Goal: Find contact information: Obtain details needed to contact an individual or organization

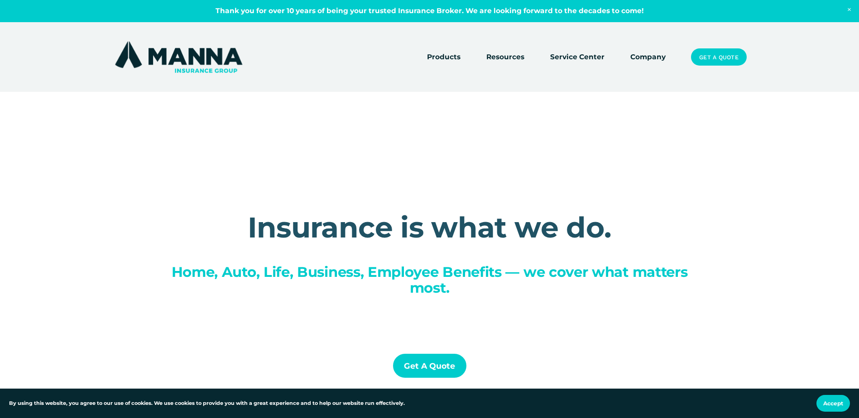
click at [647, 61] on link "Company" at bounding box center [647, 57] width 35 height 13
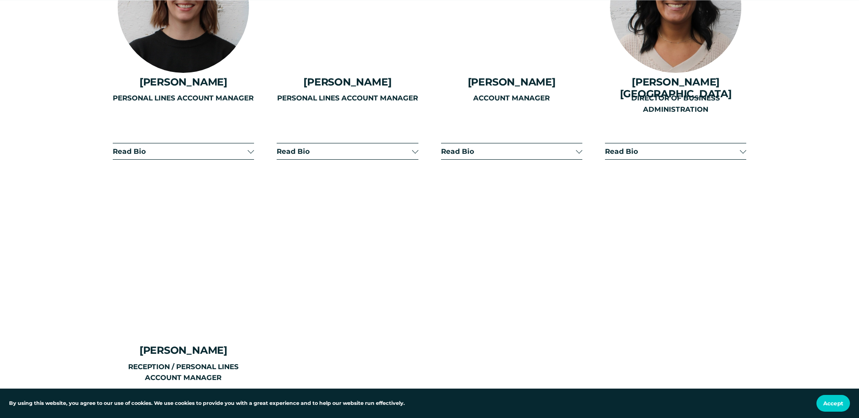
scroll to position [2218, 0]
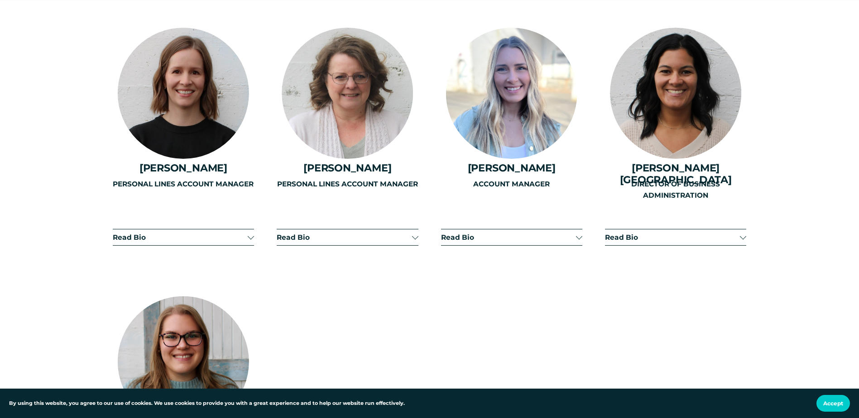
click at [736, 233] on span "Read Bio" at bounding box center [672, 237] width 135 height 9
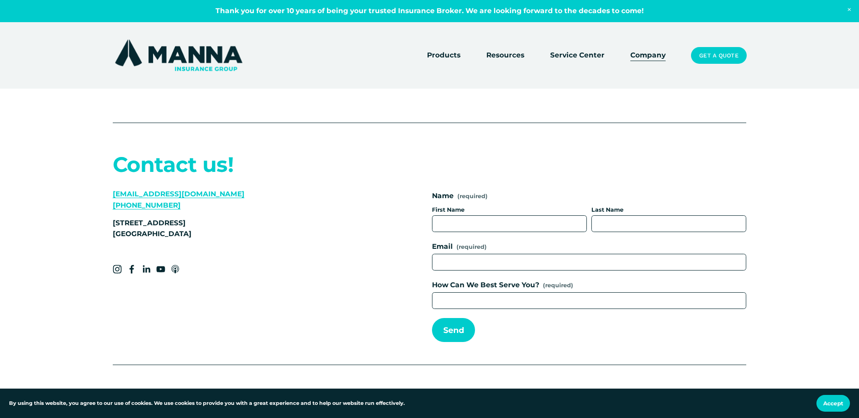
scroll to position [3802, 0]
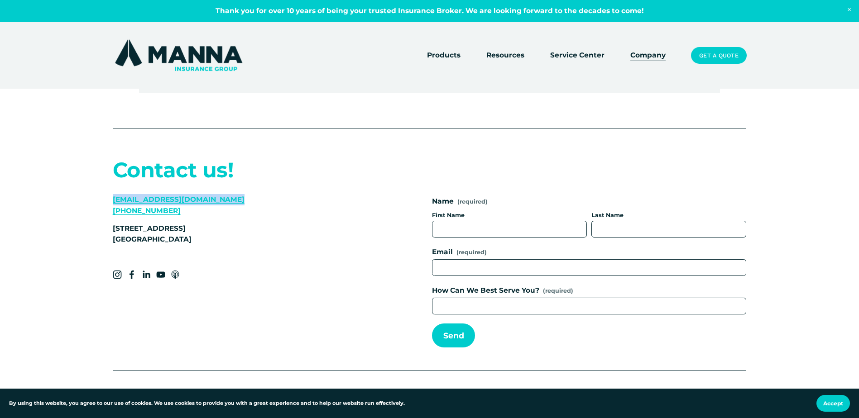
drag, startPoint x: 245, startPoint y: 183, endPoint x: 112, endPoint y: 176, distance: 132.8
click at [113, 176] on div "Contact us! [EMAIL_ADDRESS][DOMAIN_NAME] [PHONE_NUMBER] [STREET_ADDRESS]" at bounding box center [243, 202] width 261 height 86
copy link "[EMAIL_ADDRESS][DOMAIN_NAME]"
